Goal: Task Accomplishment & Management: Use online tool/utility

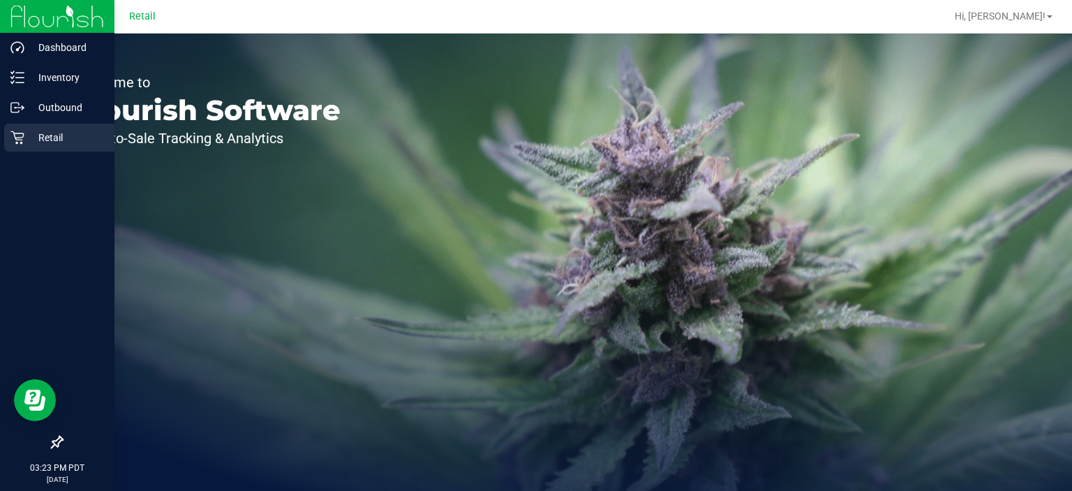
click at [7, 128] on div "Retail" at bounding box center [59, 138] width 110 height 28
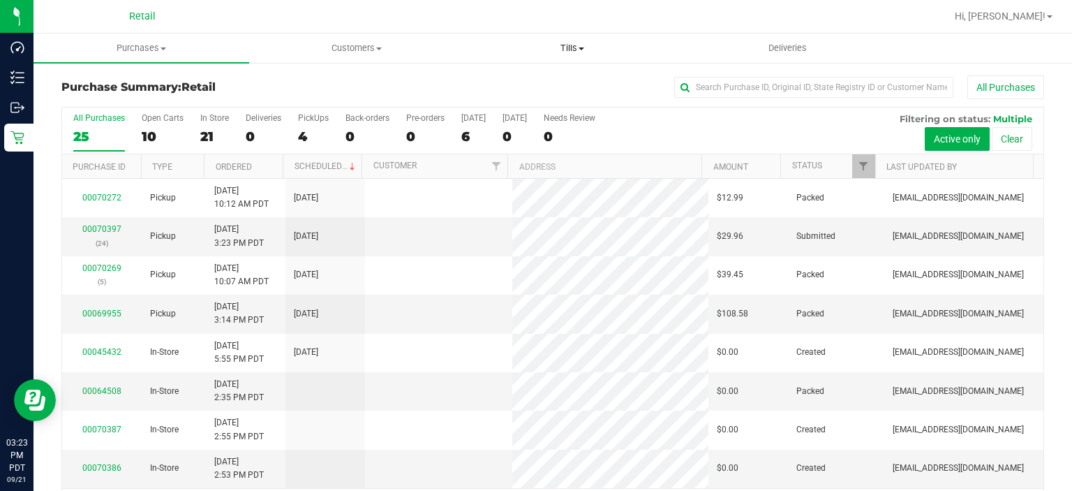
click at [580, 46] on span "Tills" at bounding box center [572, 48] width 214 height 13
click at [551, 84] on span "Manage tills" at bounding box center [511, 84] width 94 height 12
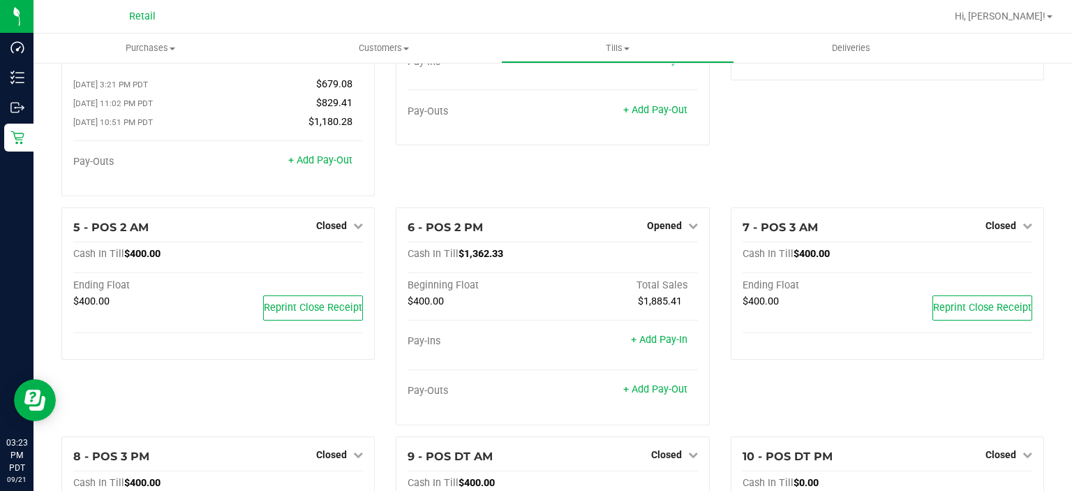
scroll to position [272, 0]
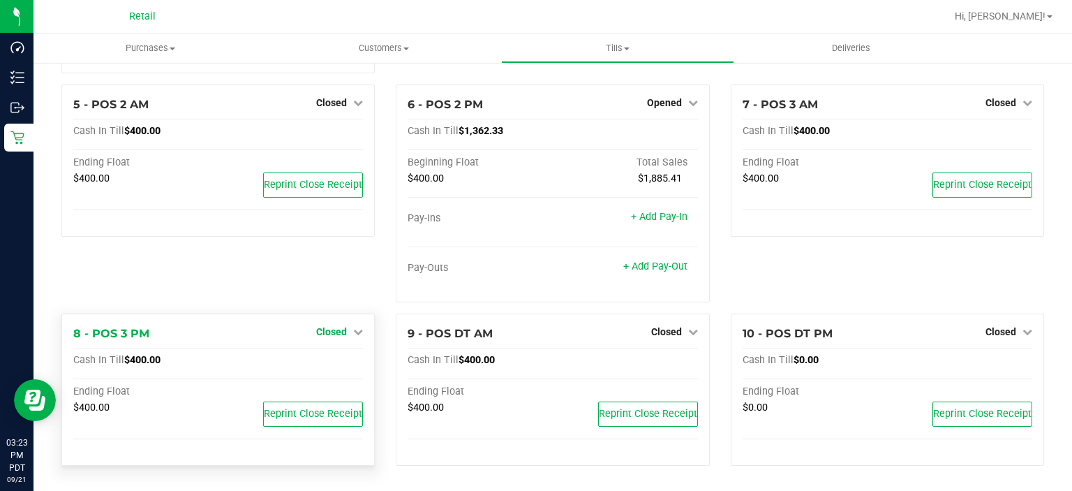
click at [342, 330] on span "Closed" at bounding box center [331, 331] width 31 height 11
click at [343, 362] on link "Open Till" at bounding box center [331, 360] width 37 height 11
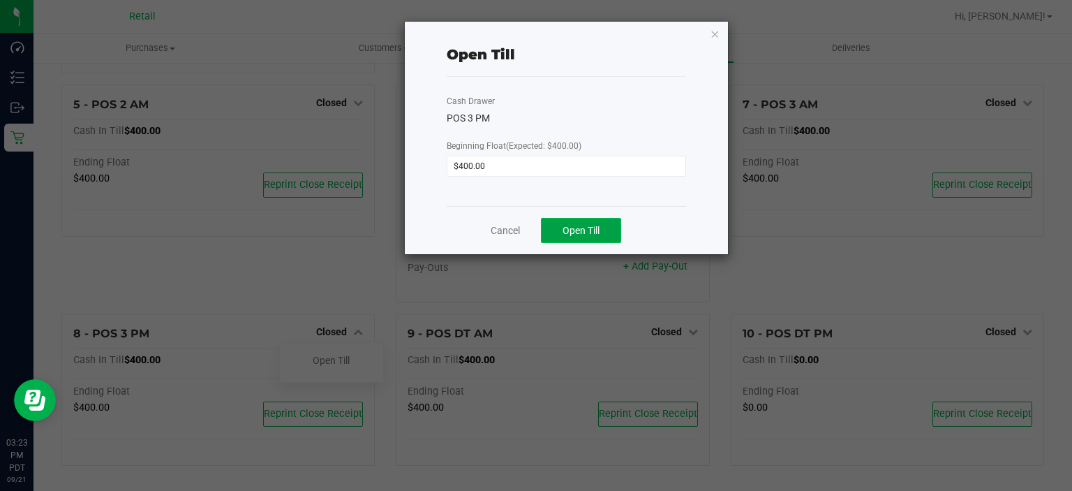
click at [595, 221] on button "Open Till" at bounding box center [581, 230] width 80 height 25
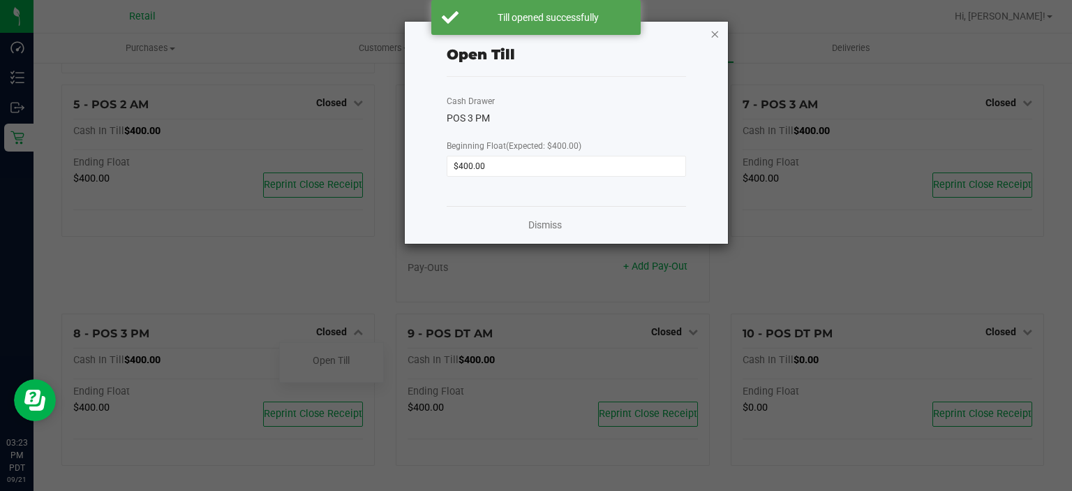
click at [711, 38] on icon "button" at bounding box center [715, 33] width 10 height 17
